Goal: Find specific page/section: Find specific page/section

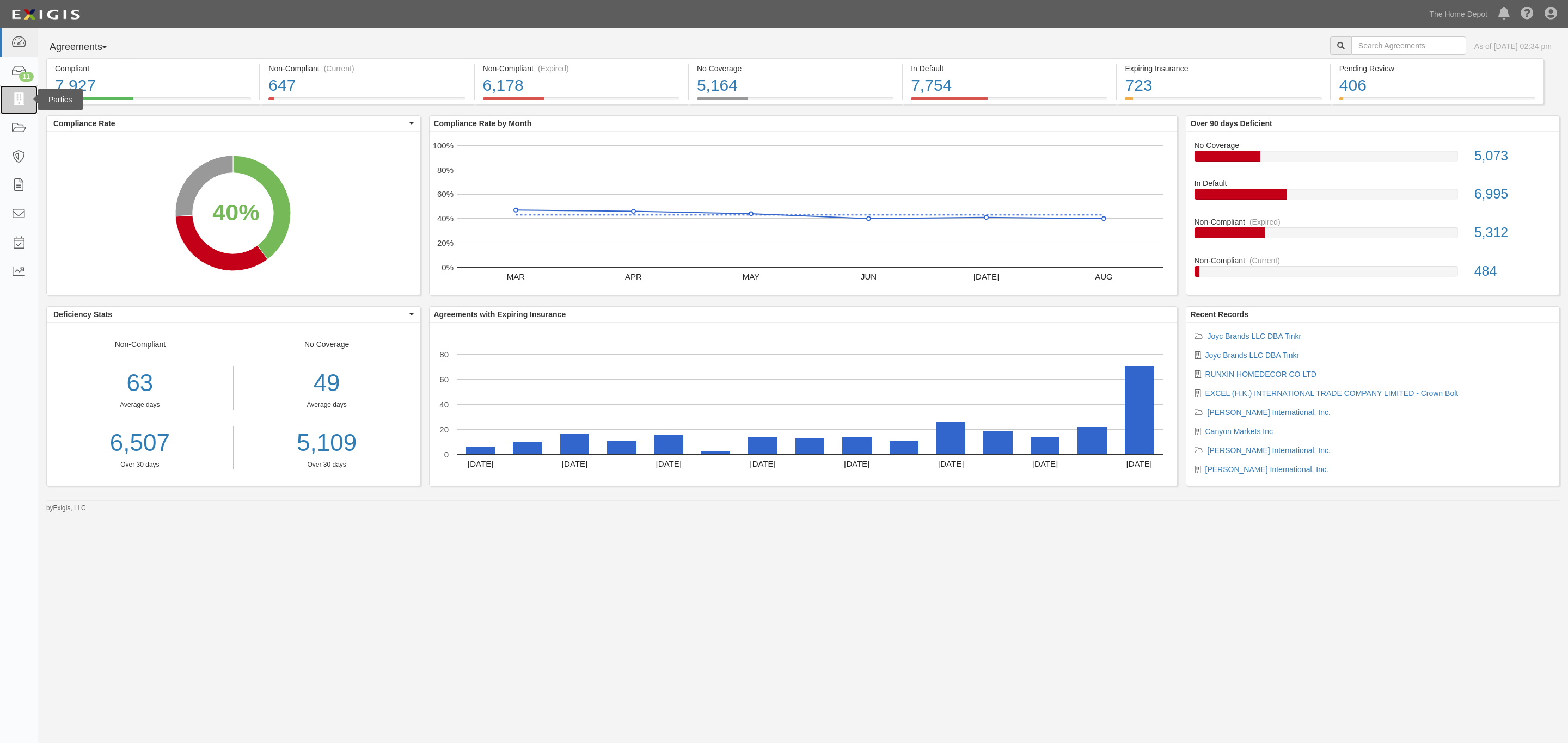
click at [31, 101] on link at bounding box center [19, 99] width 37 height 29
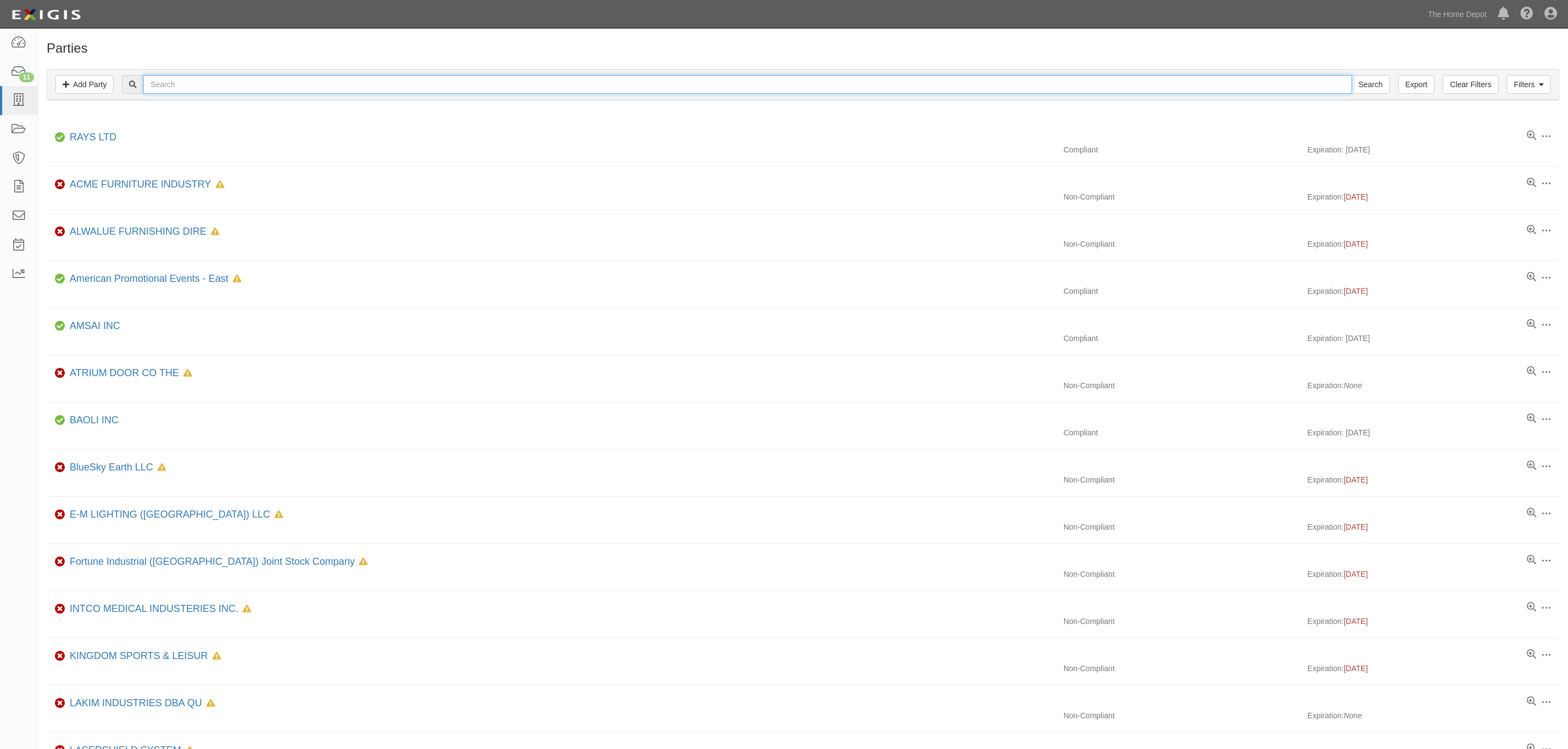
click at [311, 91] on input "text" at bounding box center [747, 85] width 1208 height 19
drag, startPoint x: 0, startPoint y: 0, endPoint x: 311, endPoint y: 91, distance: 324.0
click at [311, 91] on input "text" at bounding box center [747, 85] width 1208 height 19
paste input "Chicago American Manufacturing"
type input "Chicago American Manufacturing"
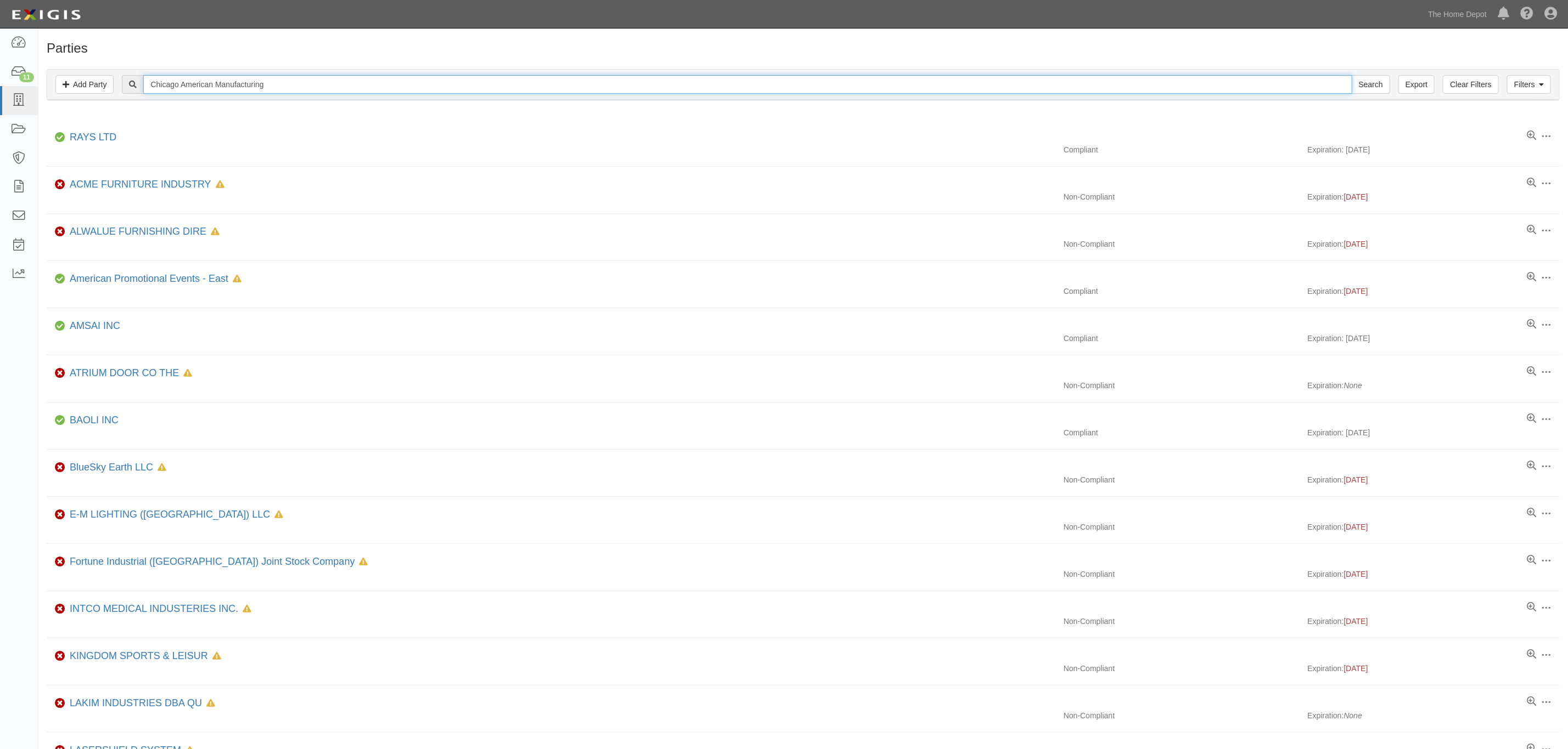
click at [1352, 76] on input "Search" at bounding box center [1370, 85] width 39 height 19
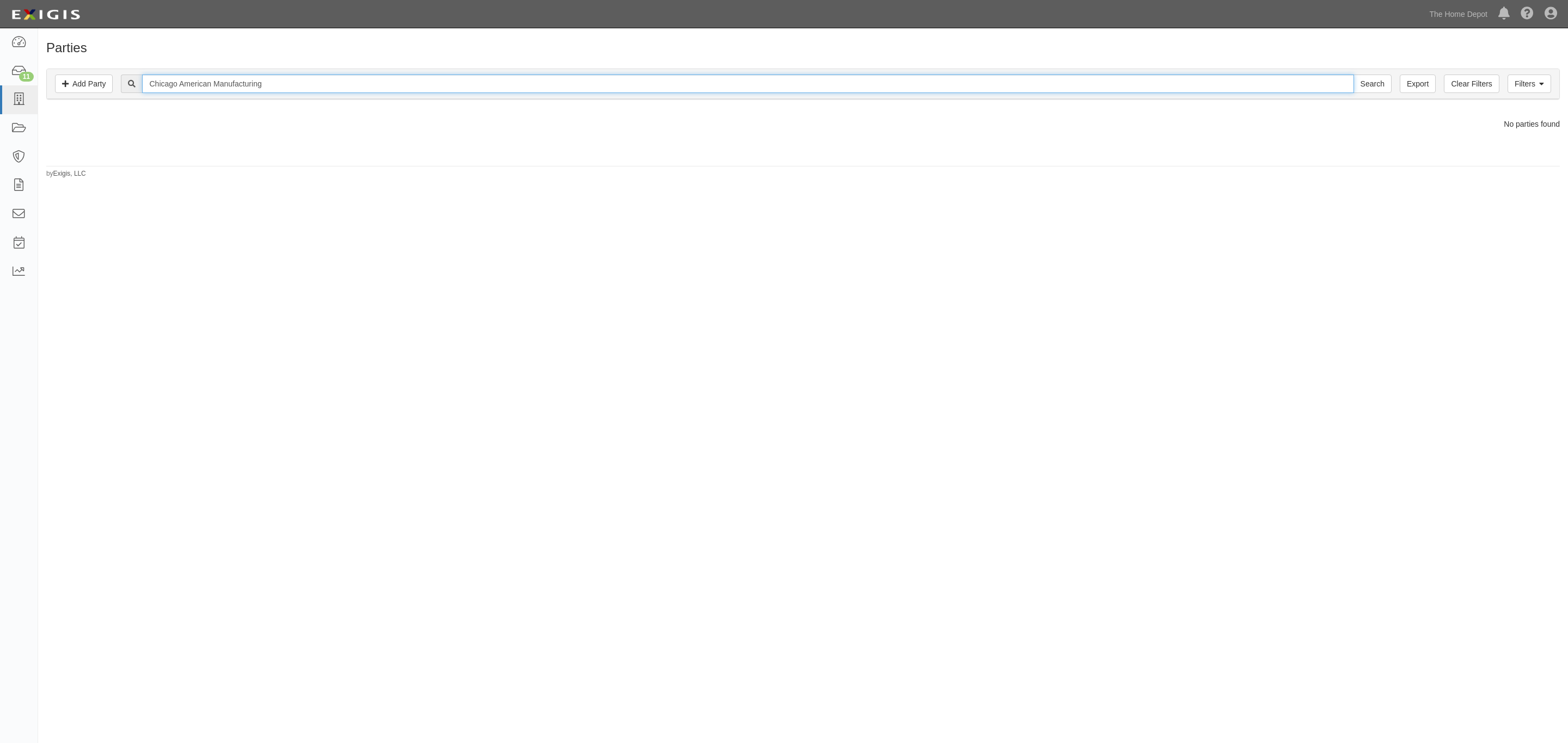
click at [267, 84] on input "Chicago American Manufacturing" at bounding box center [747, 84] width 1211 height 19
drag, startPoint x: 249, startPoint y: 84, endPoint x: 218, endPoint y: 85, distance: 31.0
click at [218, 85] on input "Chicago American Manufacturing" at bounding box center [747, 84] width 1211 height 19
click at [242, 84] on input "Chicago American Manufacturing" at bounding box center [747, 84] width 1211 height 19
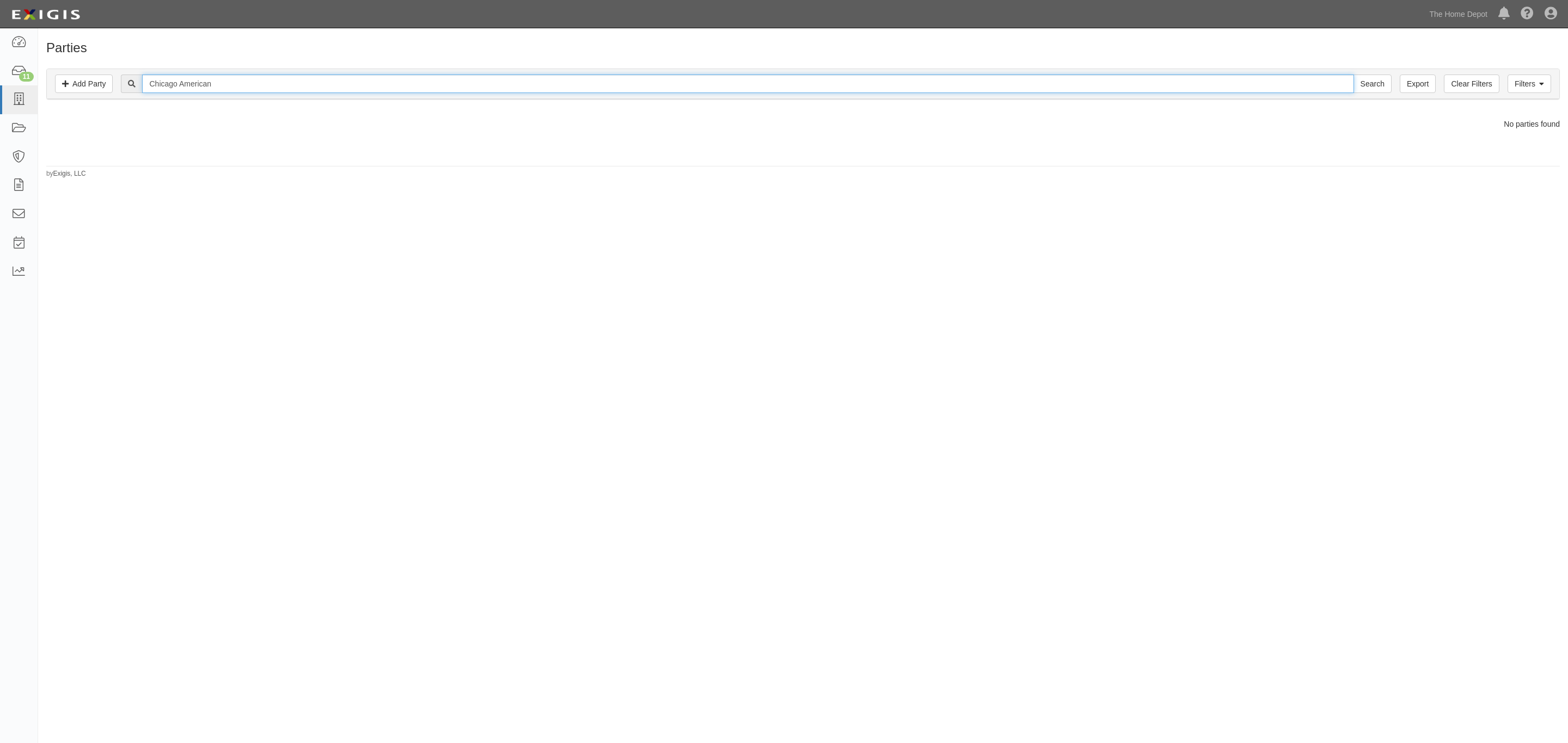
type input "Chicago American"
click at [1353, 75] on input "Search" at bounding box center [1372, 84] width 38 height 19
